Goal: Check status: Check status

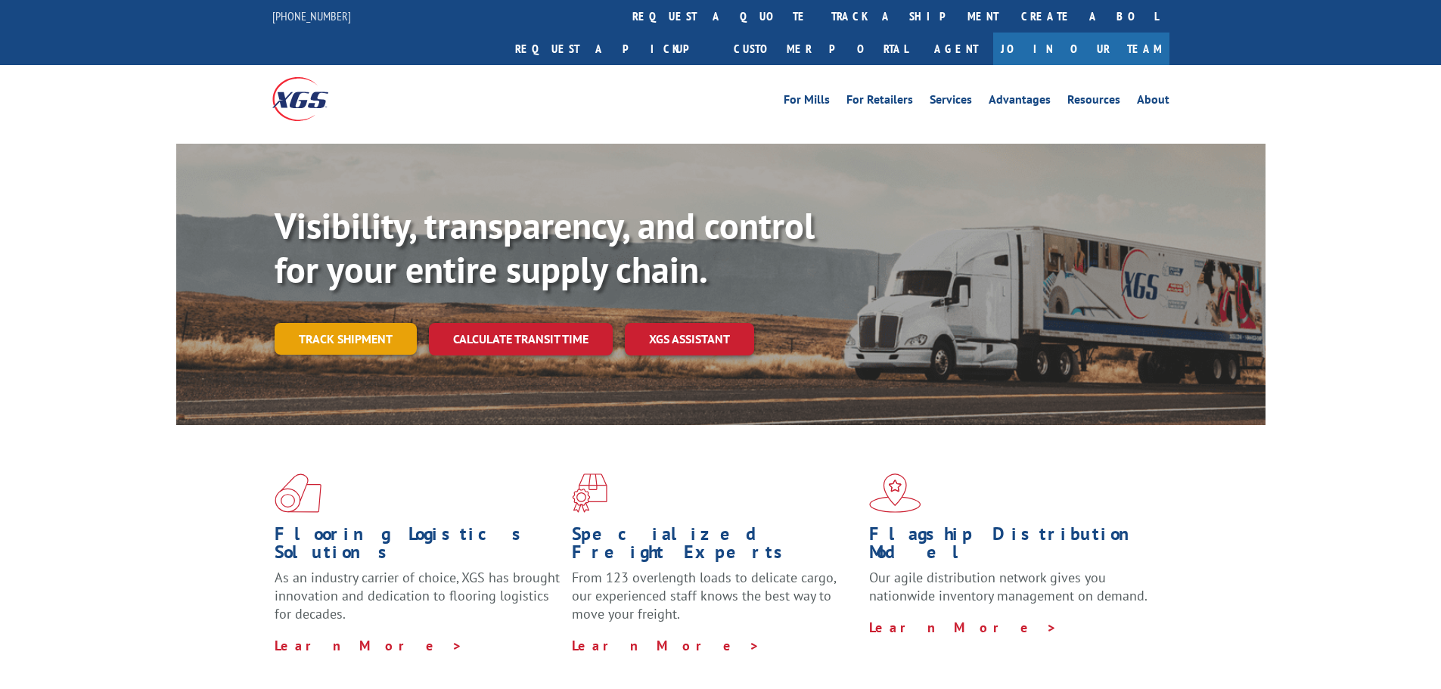
click at [372, 323] on link "Track shipment" at bounding box center [346, 339] width 142 height 32
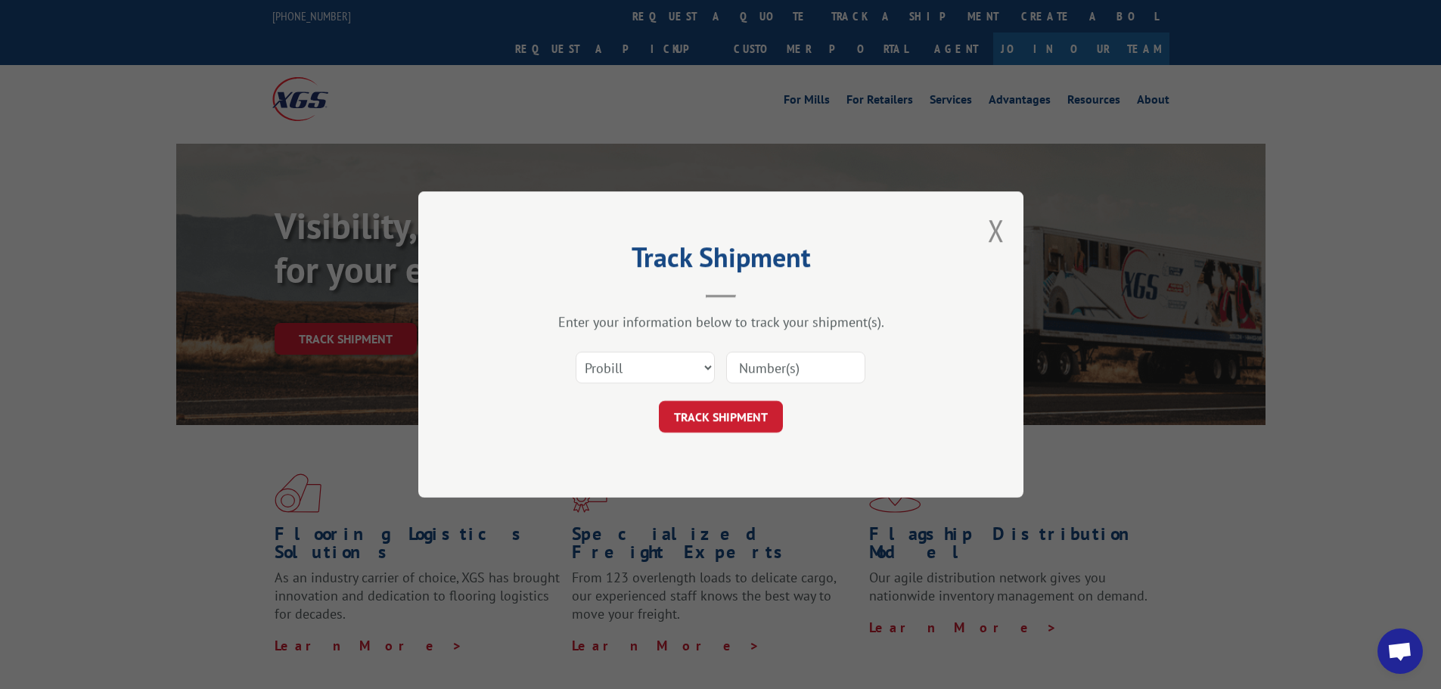
click at [746, 368] on input at bounding box center [795, 368] width 139 height 32
type input "17469625"
click at [754, 429] on button "TRACK SHIPMENT" at bounding box center [721, 417] width 124 height 32
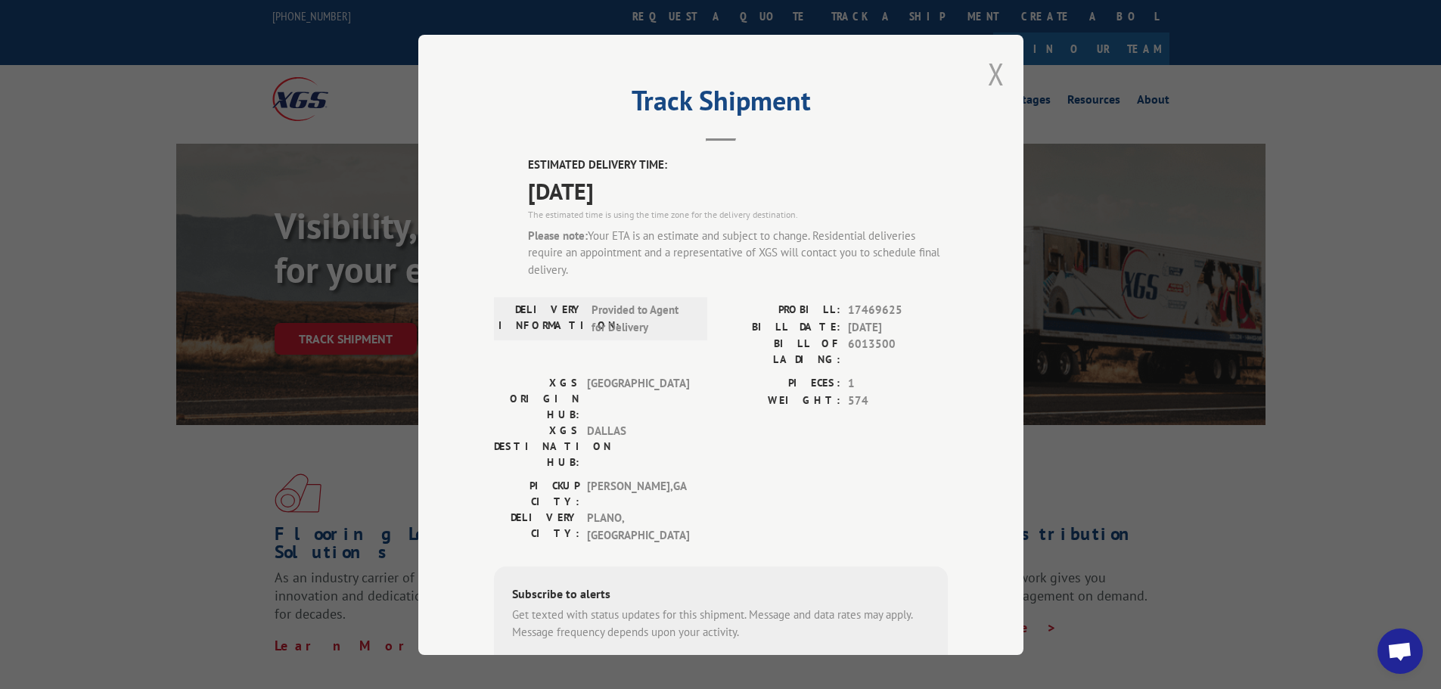
click at [998, 72] on button "Close modal" at bounding box center [996, 74] width 17 height 40
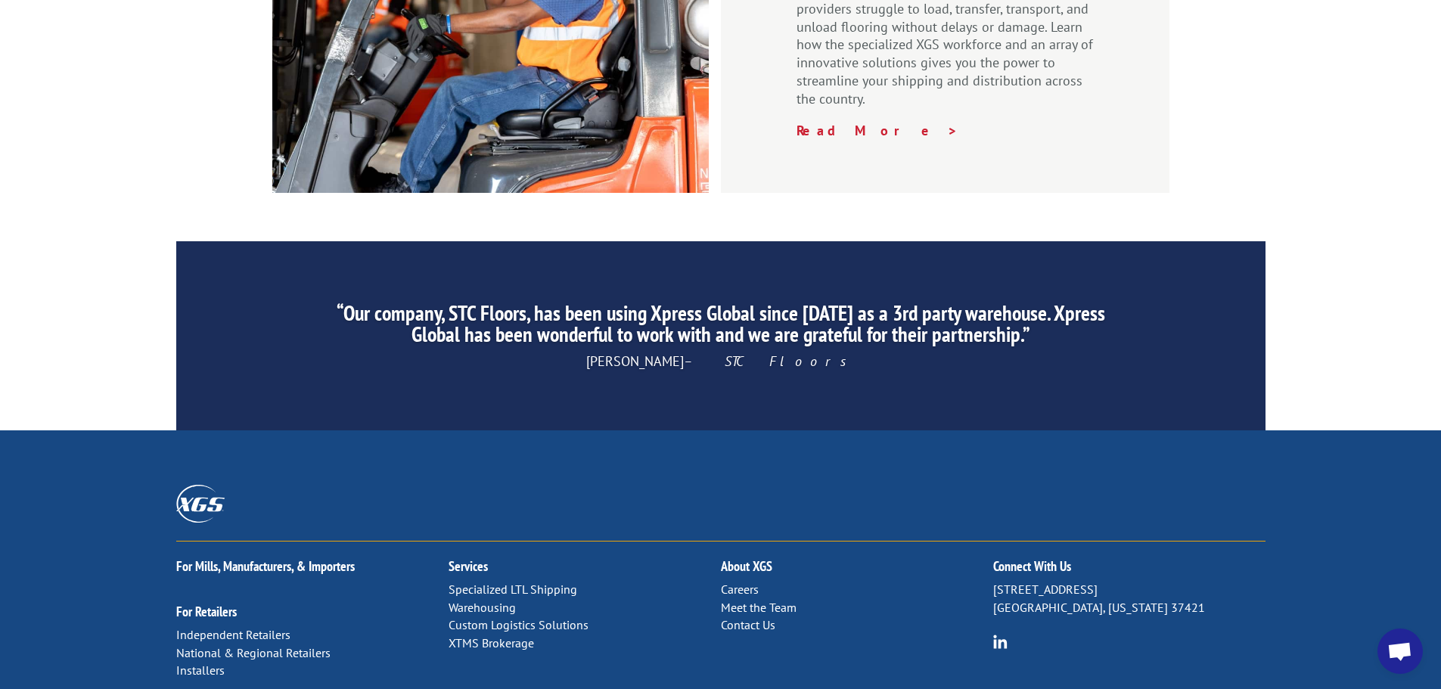
scroll to position [2304, 0]
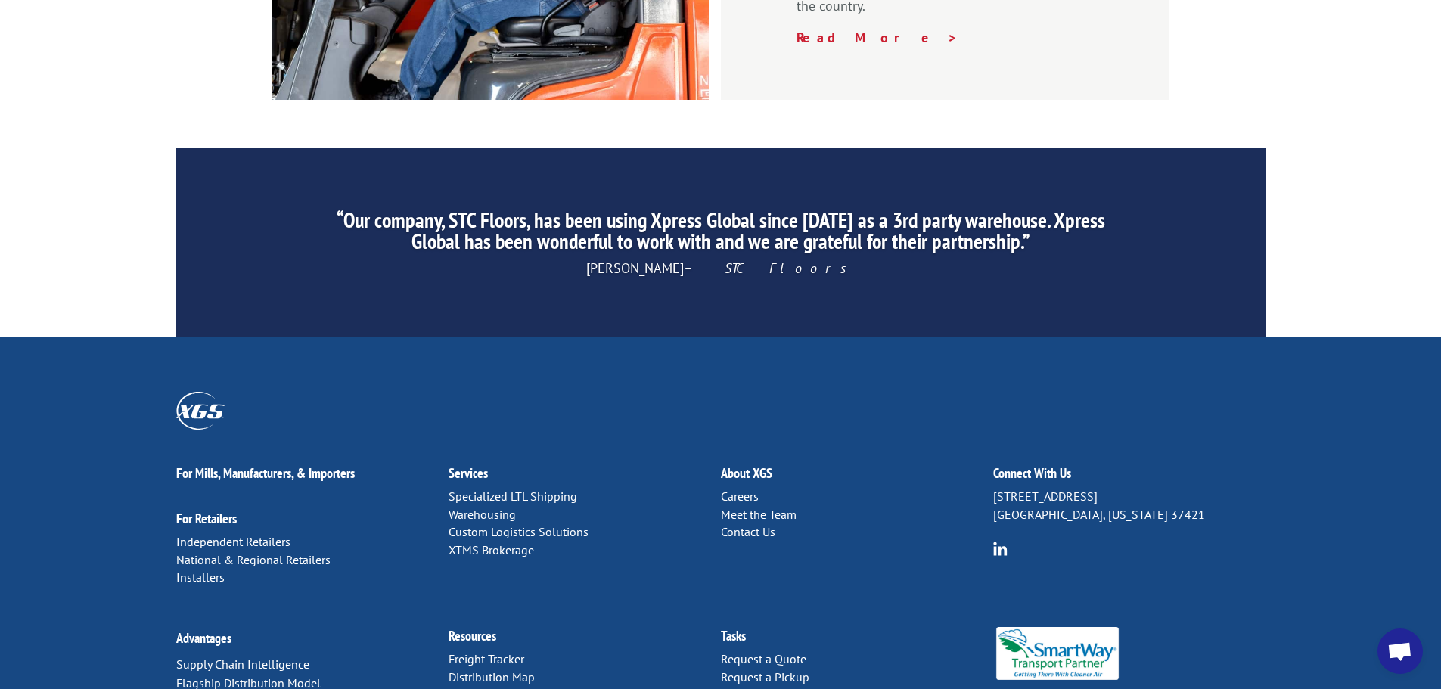
click at [734, 524] on link "Contact Us" at bounding box center [748, 531] width 54 height 15
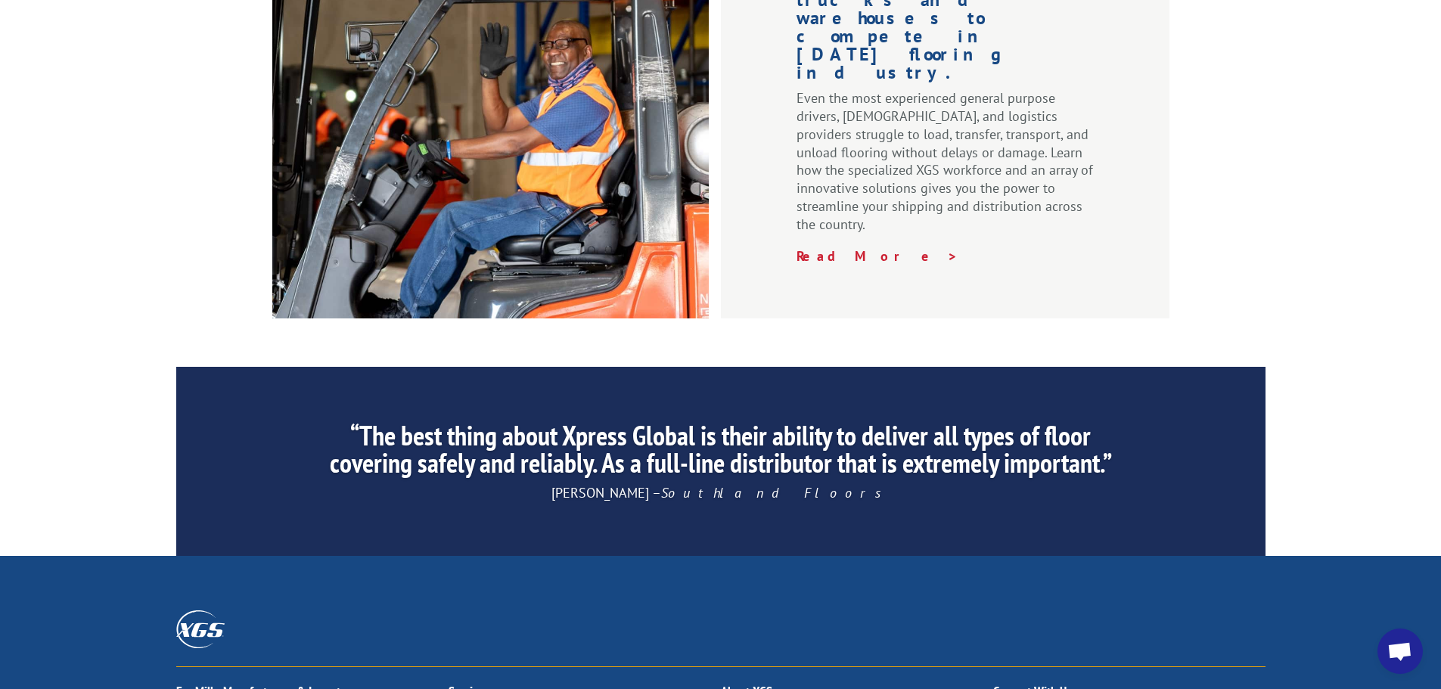
scroll to position [2077, 0]
